Goal: Task Accomplishment & Management: Complete application form

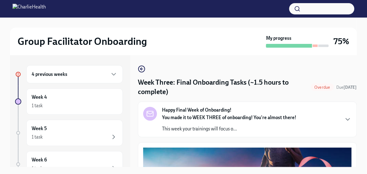
scroll to position [329, 0]
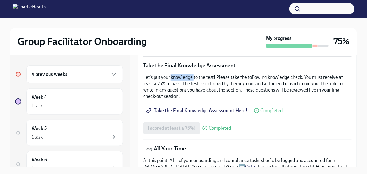
click at [191, 108] on span "Take the Final Knowledge Assessment Here!" at bounding box center [198, 111] width 100 height 6
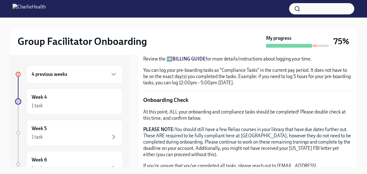
scroll to position [548, 0]
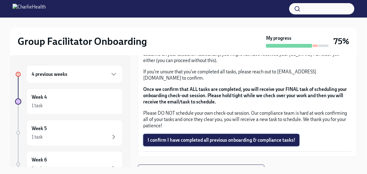
click at [194, 137] on span "I confirm I have completed all previous onboarding & compliance tasks!" at bounding box center [222, 140] width 148 height 6
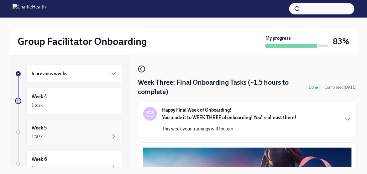
scroll to position [0, 0]
click at [105, 73] on div "4 previous weeks" at bounding box center [75, 75] width 86 height 8
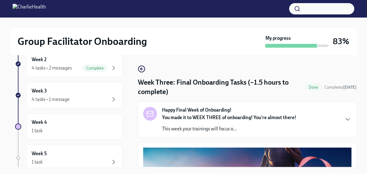
scroll to position [126, 0]
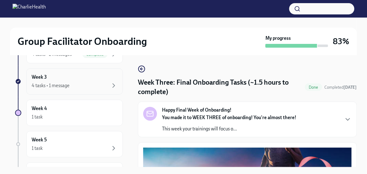
click at [90, 87] on div "4 tasks • 1 message" at bounding box center [75, 86] width 86 height 8
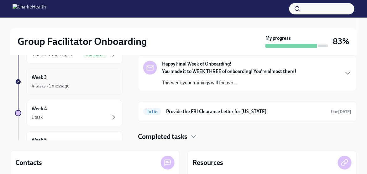
scroll to position [126, 0]
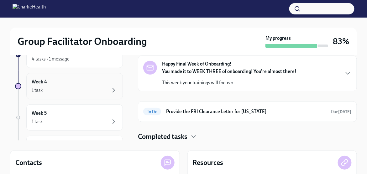
click at [92, 90] on div "1 task" at bounding box center [75, 91] width 86 height 8
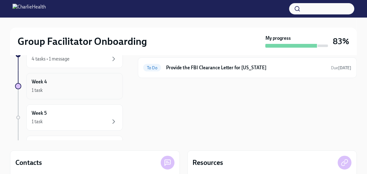
click at [82, 87] on div "1 task" at bounding box center [75, 91] width 86 height 8
click at [88, 118] on div "1 task" at bounding box center [75, 122] width 86 height 8
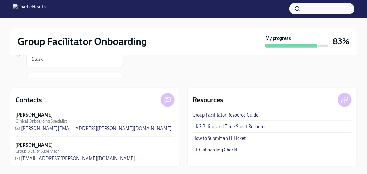
scroll to position [27, 0]
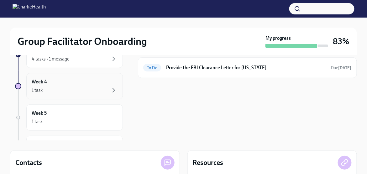
click at [95, 89] on div "1 task" at bounding box center [75, 91] width 86 height 8
click at [112, 90] on icon "button" at bounding box center [114, 91] width 8 height 8
click at [213, 70] on h6 "Provide the FBI Clearance Letter for [US_STATE]" at bounding box center [246, 67] width 160 height 7
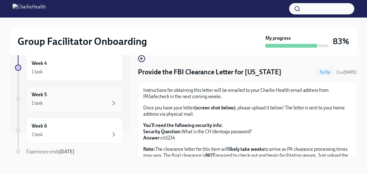
scroll to position [31, 0]
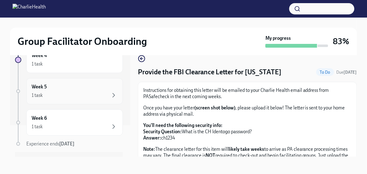
click at [77, 94] on div "1 task" at bounding box center [75, 96] width 86 height 8
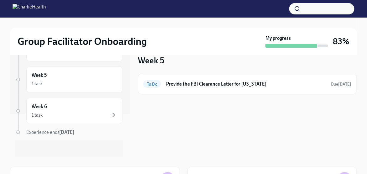
scroll to position [46, 0]
click at [98, 112] on div "1 task" at bounding box center [75, 113] width 86 height 8
